Goal: Task Accomplishment & Management: Use online tool/utility

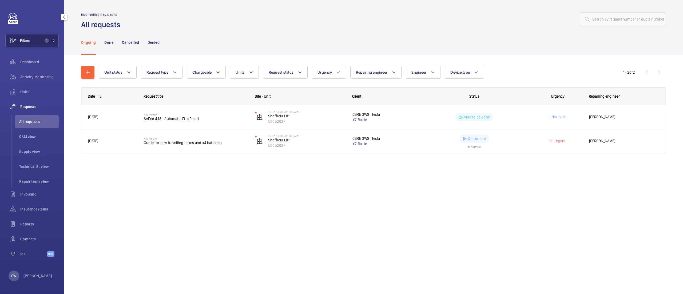
click at [37, 38] on button "Filters 1" at bounding box center [31, 40] width 53 height 13
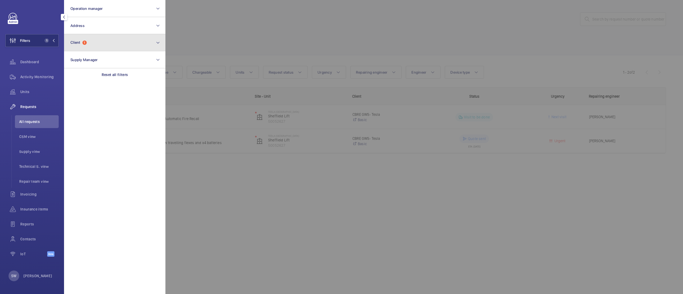
click at [123, 41] on button "Client 1" at bounding box center [114, 42] width 101 height 17
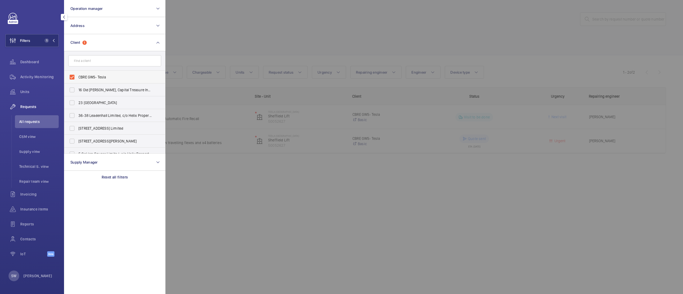
click at [84, 76] on span "CBRE GWS- Tesla" at bounding box center [114, 76] width 73 height 5
click at [77, 76] on input "CBRE GWS- Tesla" at bounding box center [72, 77] width 11 height 11
checkbox input "false"
click at [108, 60] on input "text" at bounding box center [114, 60] width 93 height 11
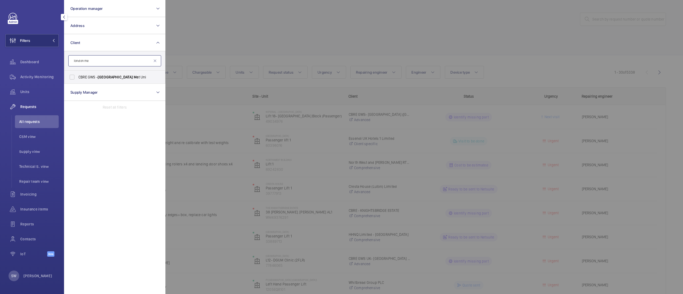
type input "london me"
click at [95, 78] on span "CBRE GWS - [GEOGRAPHIC_DATA] Me t Uni" at bounding box center [114, 76] width 73 height 5
click at [77, 78] on input "CBRE GWS - [GEOGRAPHIC_DATA] Me t Uni" at bounding box center [72, 77] width 11 height 11
checkbox input "true"
click at [313, 37] on div at bounding box center [506, 147] width 683 height 294
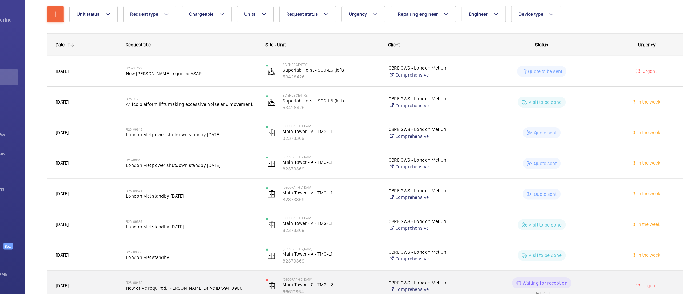
click at [205, 287] on span "New drive required. [PERSON_NAME] Drive ID 59410966" at bounding box center [194, 286] width 103 height 5
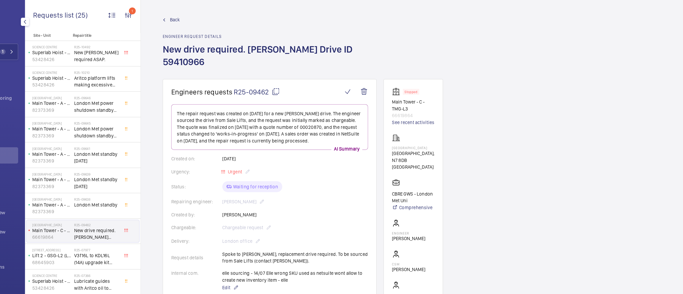
click at [259, 69] on mat-icon at bounding box center [260, 72] width 6 height 6
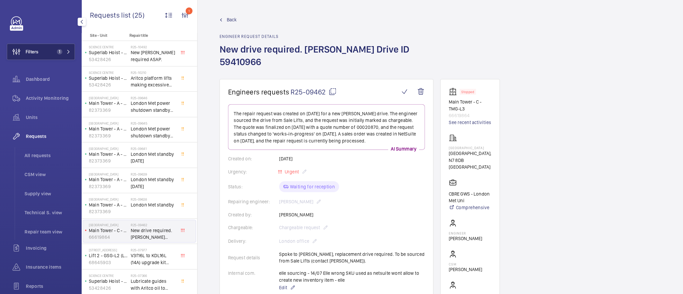
click at [46, 42] on span "1" at bounding box center [47, 40] width 4 height 4
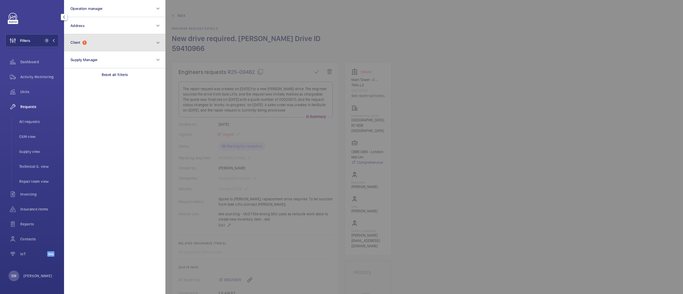
click at [94, 40] on button "Client 1" at bounding box center [114, 42] width 101 height 17
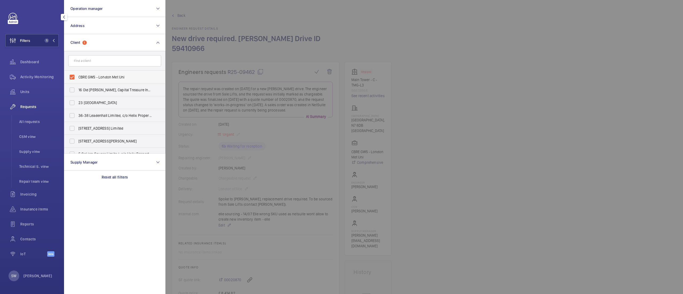
click at [107, 76] on span "CBRE GWS - London Met Uni" at bounding box center [114, 76] width 73 height 5
click at [77, 76] on input "CBRE GWS - London Met Uni" at bounding box center [72, 77] width 11 height 11
checkbox input "false"
click at [106, 58] on input "text" at bounding box center [114, 60] width 93 height 11
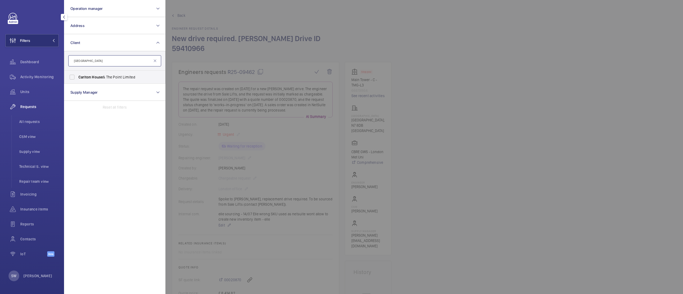
type input "[GEOGRAPHIC_DATA]"
click at [108, 77] on span "Carlton House & The Point Limited" at bounding box center [114, 76] width 73 height 5
click at [77, 77] on input "Carlton House & The Point Limited" at bounding box center [72, 77] width 11 height 11
checkbox input "true"
click at [24, 72] on div "Activity Monitoring" at bounding box center [31, 76] width 53 height 13
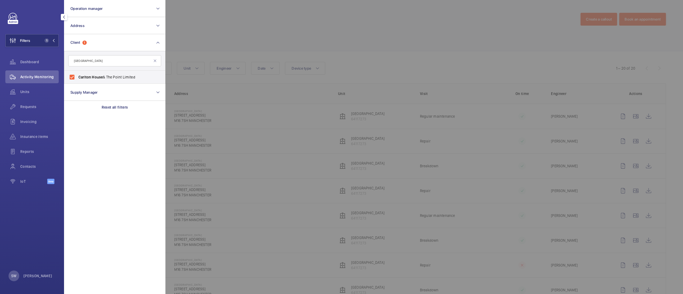
click at [459, 46] on div at bounding box center [506, 147] width 683 height 294
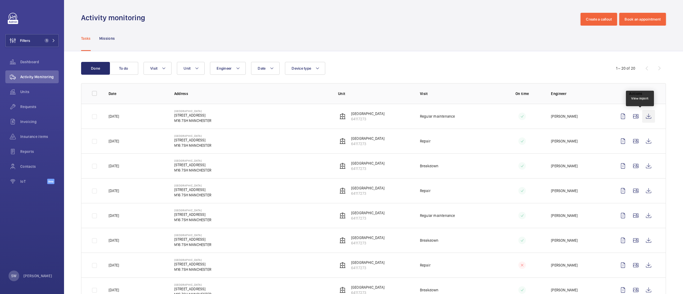
click at [643, 115] on wm-front-icon-button at bounding box center [648, 116] width 13 height 13
